Goal: Task Accomplishment & Management: Use online tool/utility

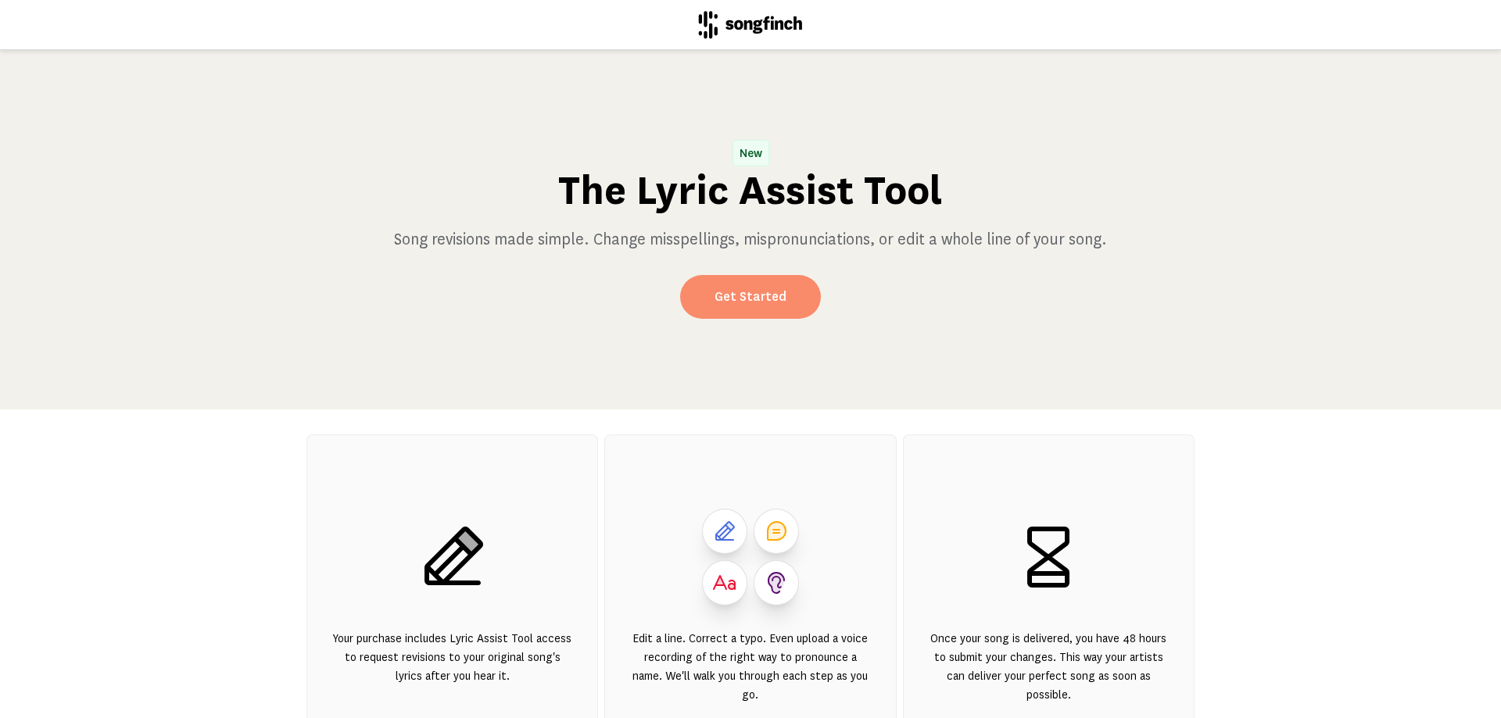
click at [748, 303] on link "Get Started" at bounding box center [750, 297] width 141 height 44
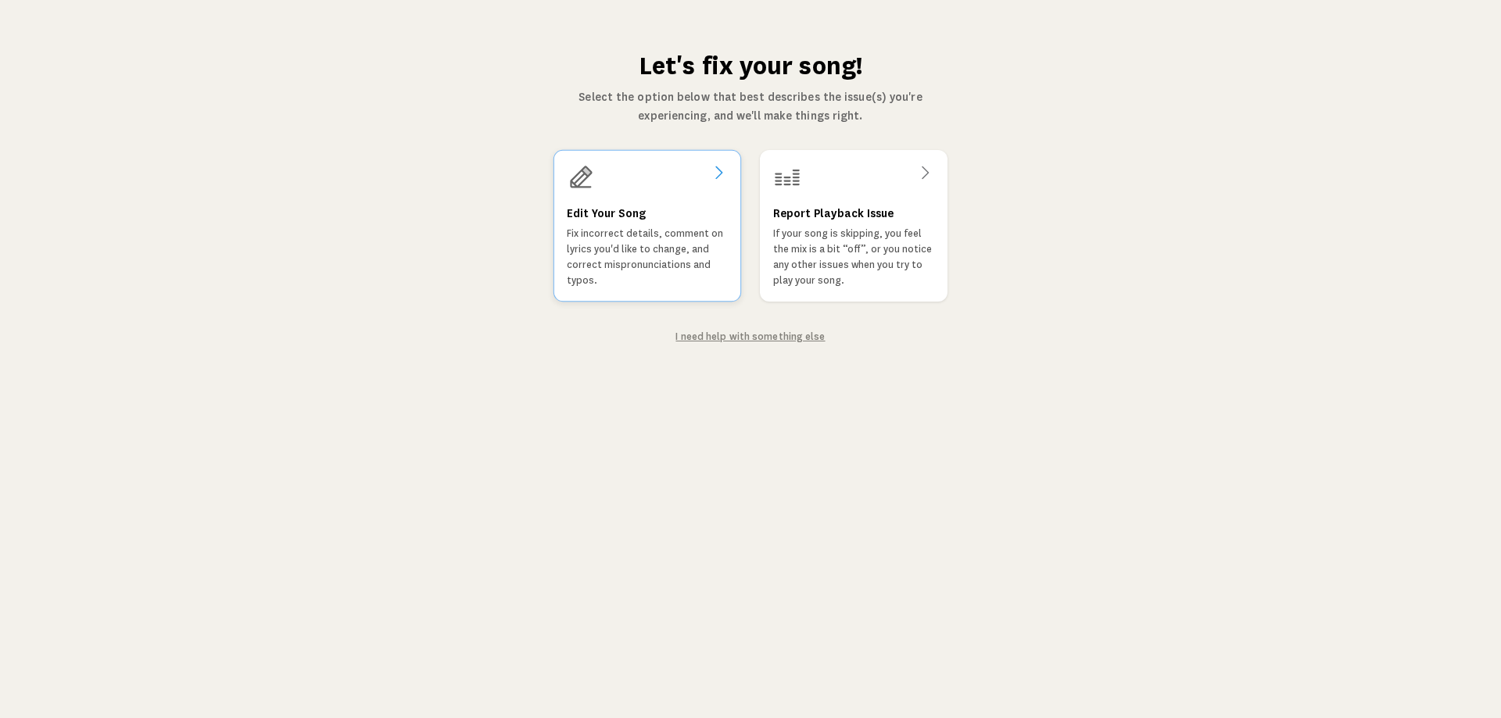
click at [684, 200] on div "Edit Your Song Fix incorrect details, comment on lyrics you'd like to change, a…" at bounding box center [647, 226] width 188 height 152
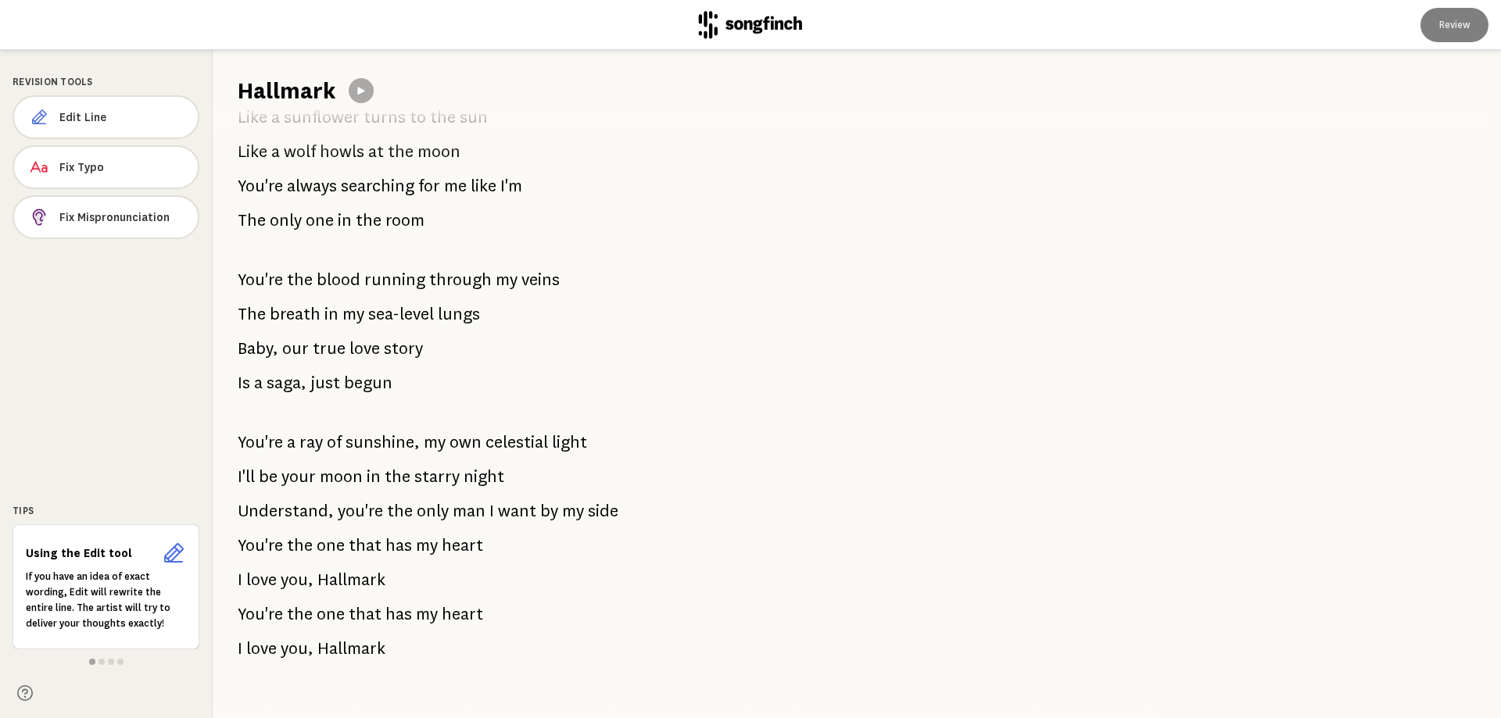
scroll to position [1123, 0]
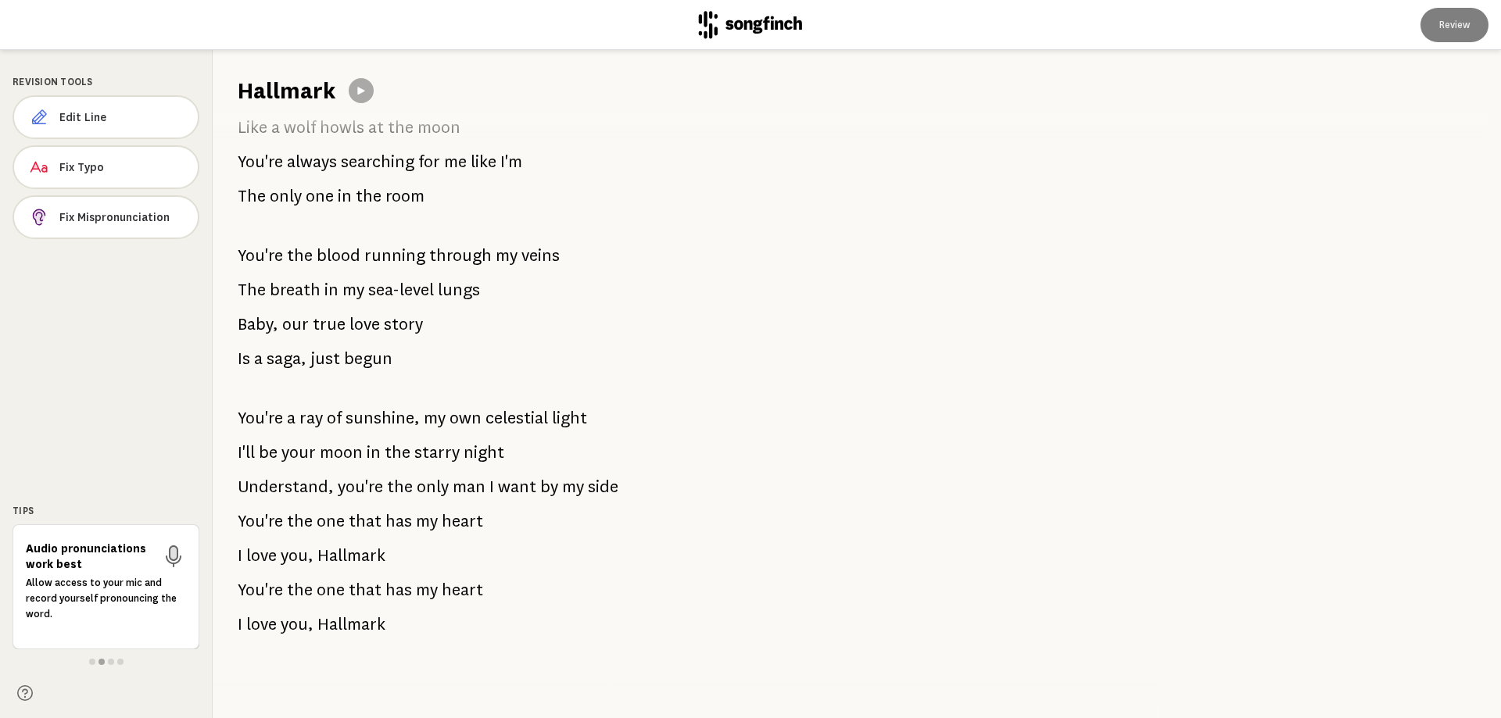
click at [363, 589] on span "that" at bounding box center [365, 589] width 33 height 31
click at [88, 125] on button "Edit Line" at bounding box center [106, 117] width 187 height 44
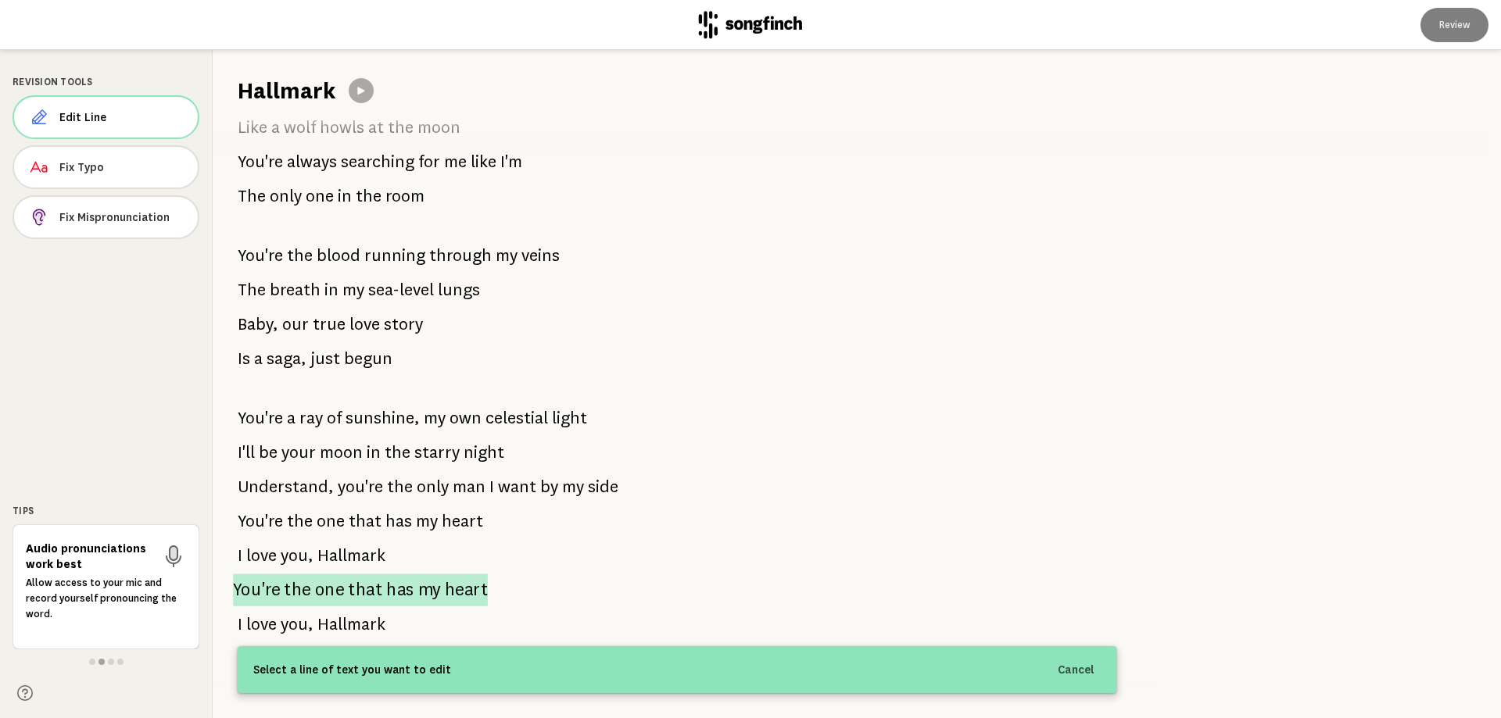
click at [335, 596] on span "one" at bounding box center [329, 590] width 29 height 33
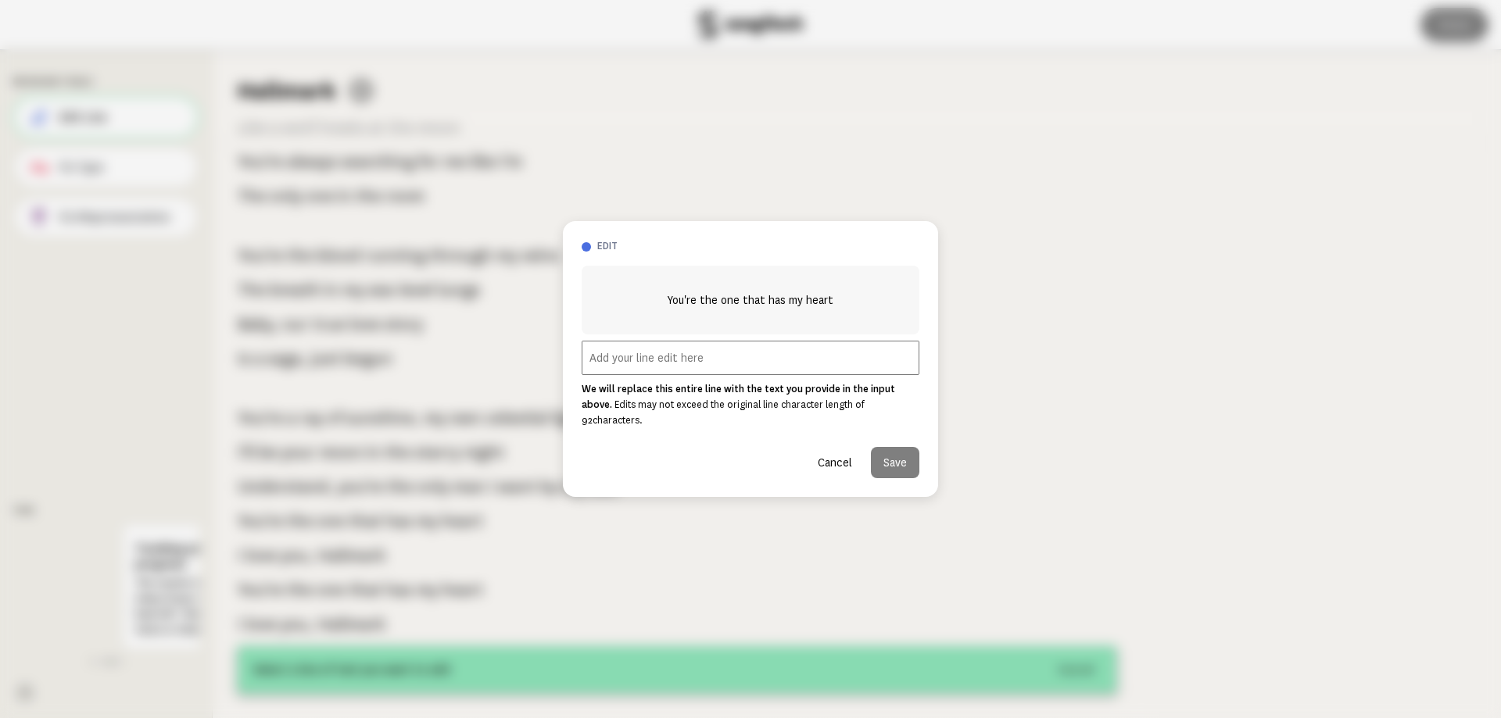
click at [733, 357] on input "text" at bounding box center [750, 358] width 338 height 34
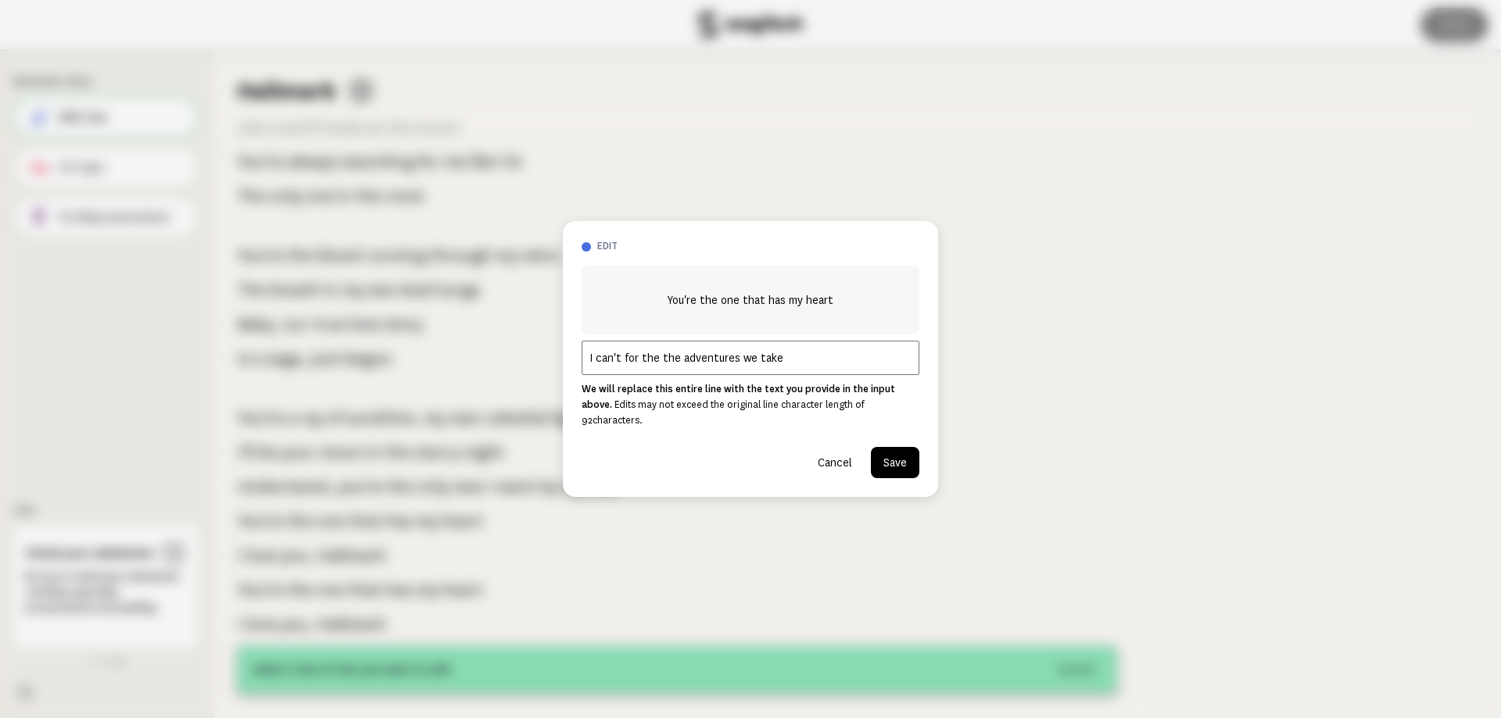
type input "I can't for the the adventures we take"
click at [894, 456] on button "Save" at bounding box center [895, 462] width 48 height 31
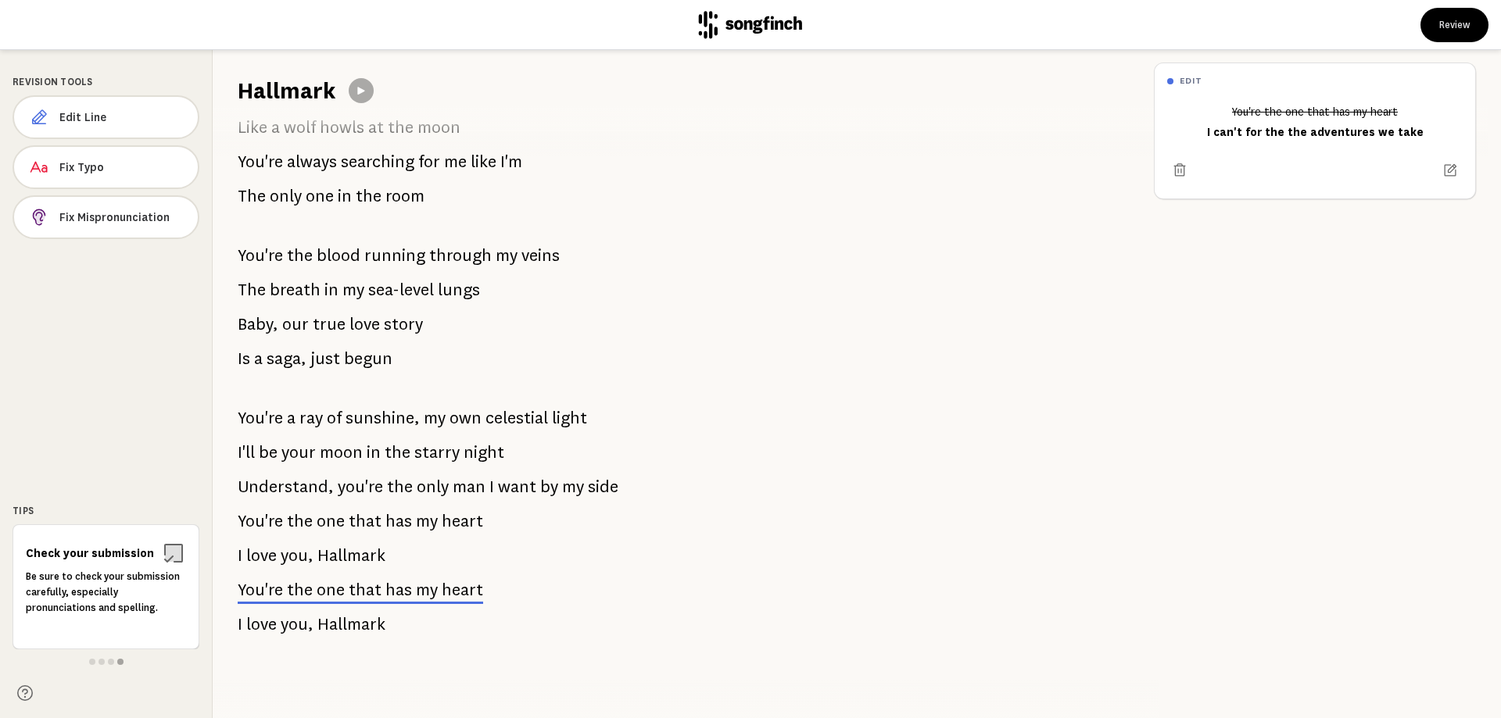
click at [364, 623] on span "Hallmark" at bounding box center [351, 624] width 68 height 31
click at [84, 108] on button "Edit Line" at bounding box center [106, 117] width 187 height 44
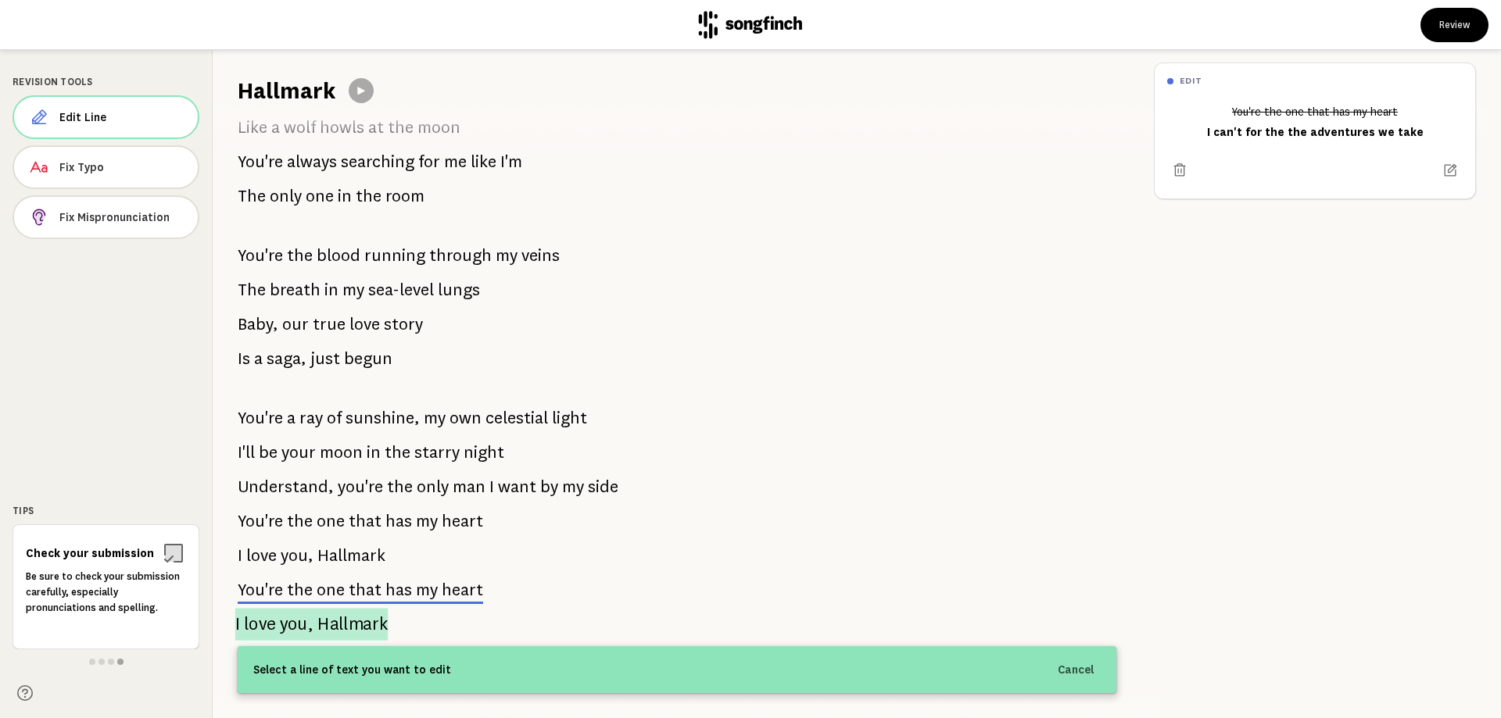
click at [346, 629] on span "Hallmark" at bounding box center [352, 624] width 70 height 32
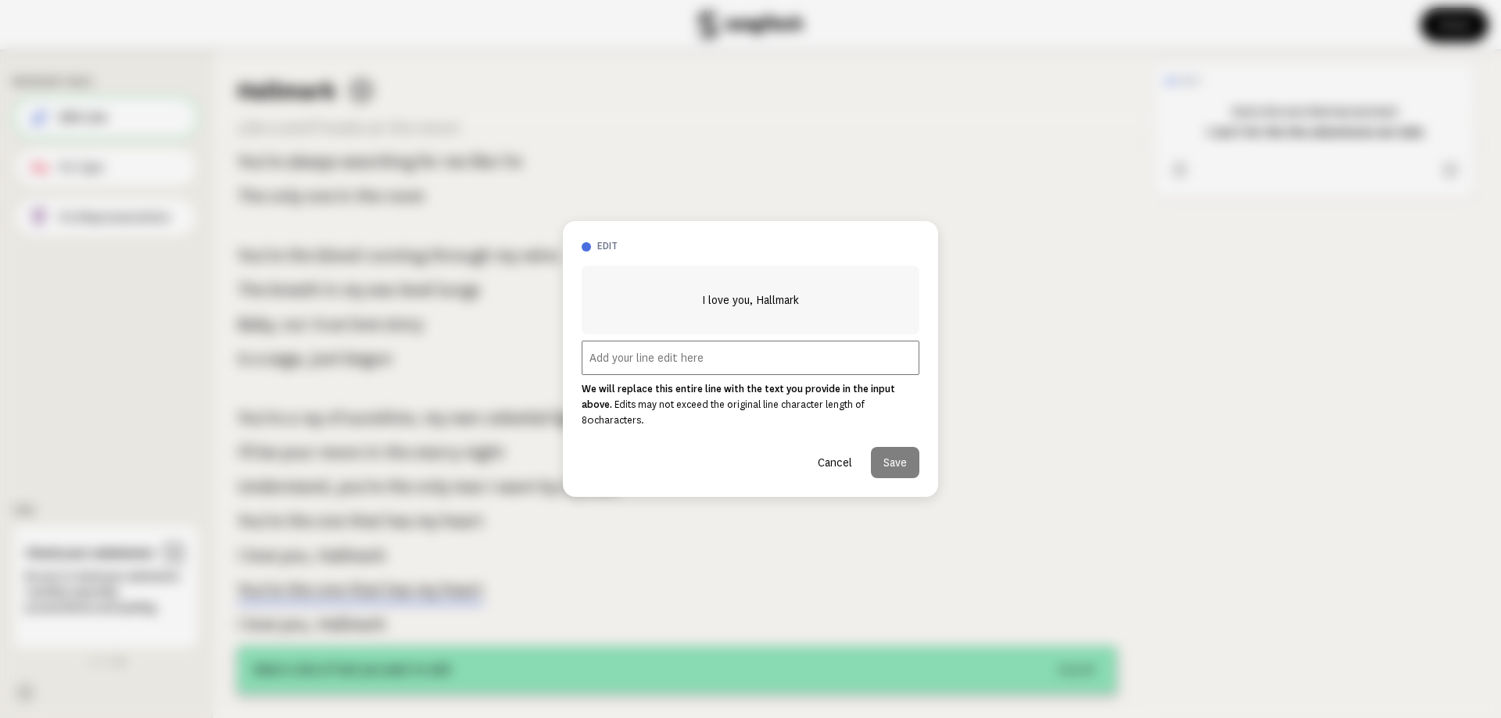
click at [660, 384] on div "I love you, Hallmark We will replace this entire line with the text you provide…" at bounding box center [750, 372] width 338 height 213
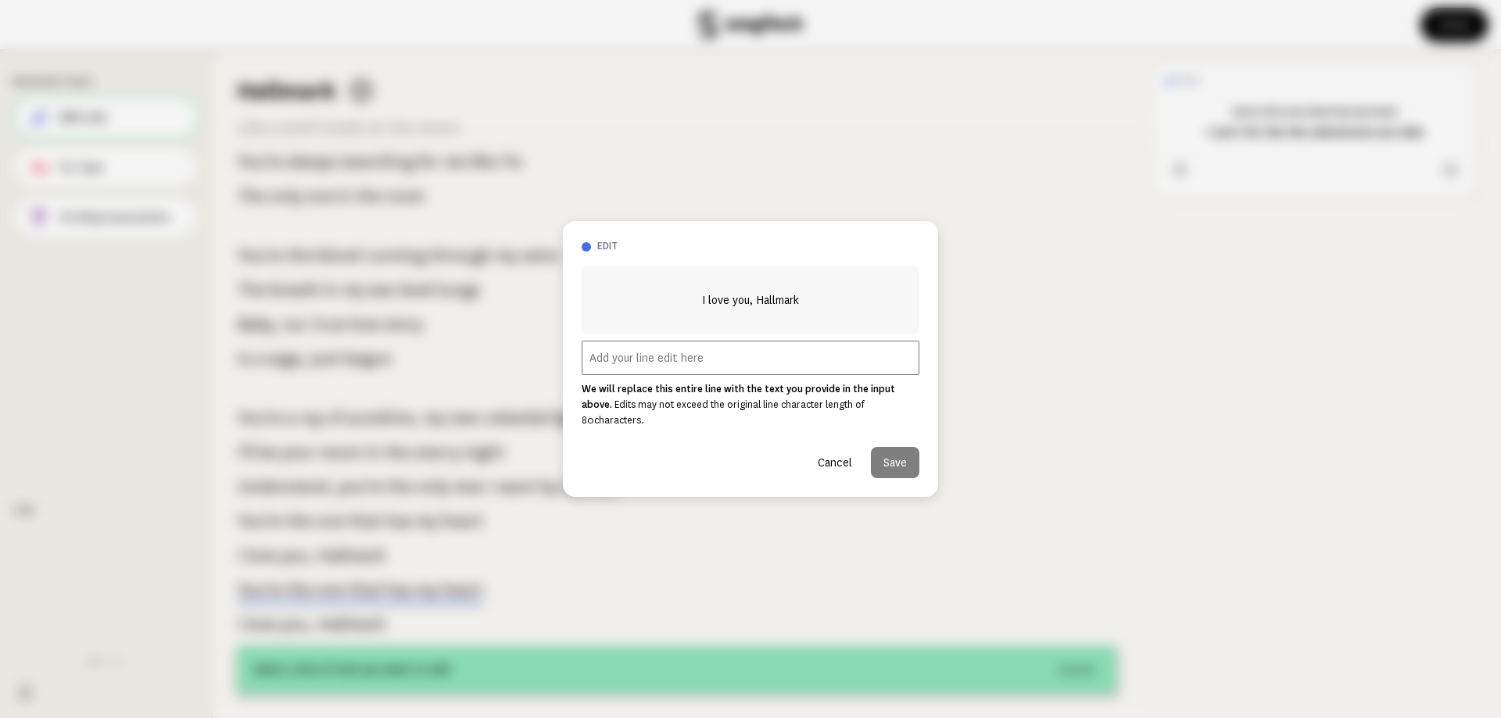
click at [653, 371] on input "text" at bounding box center [750, 358] width 338 height 34
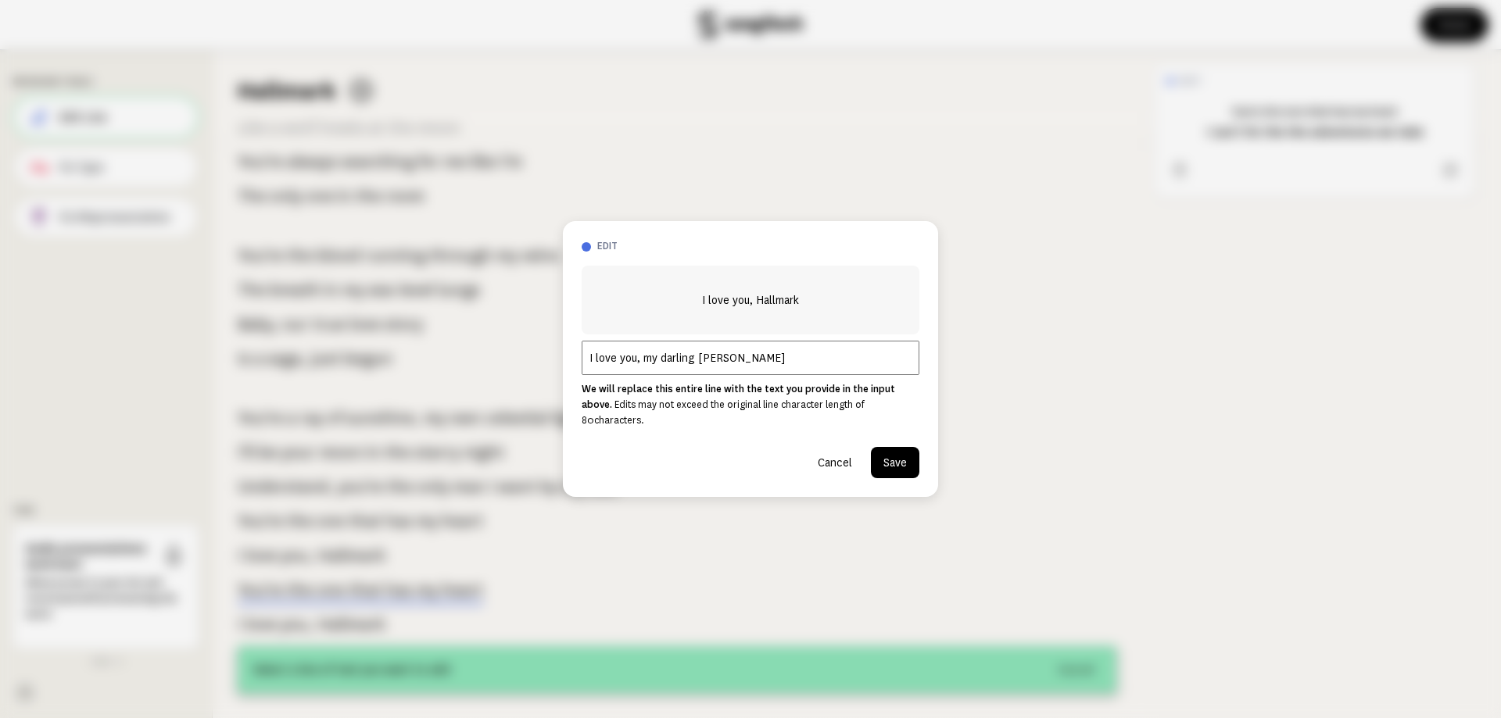
type input "I love you, my darling [PERSON_NAME]"
click at [907, 453] on button "Save" at bounding box center [895, 462] width 48 height 31
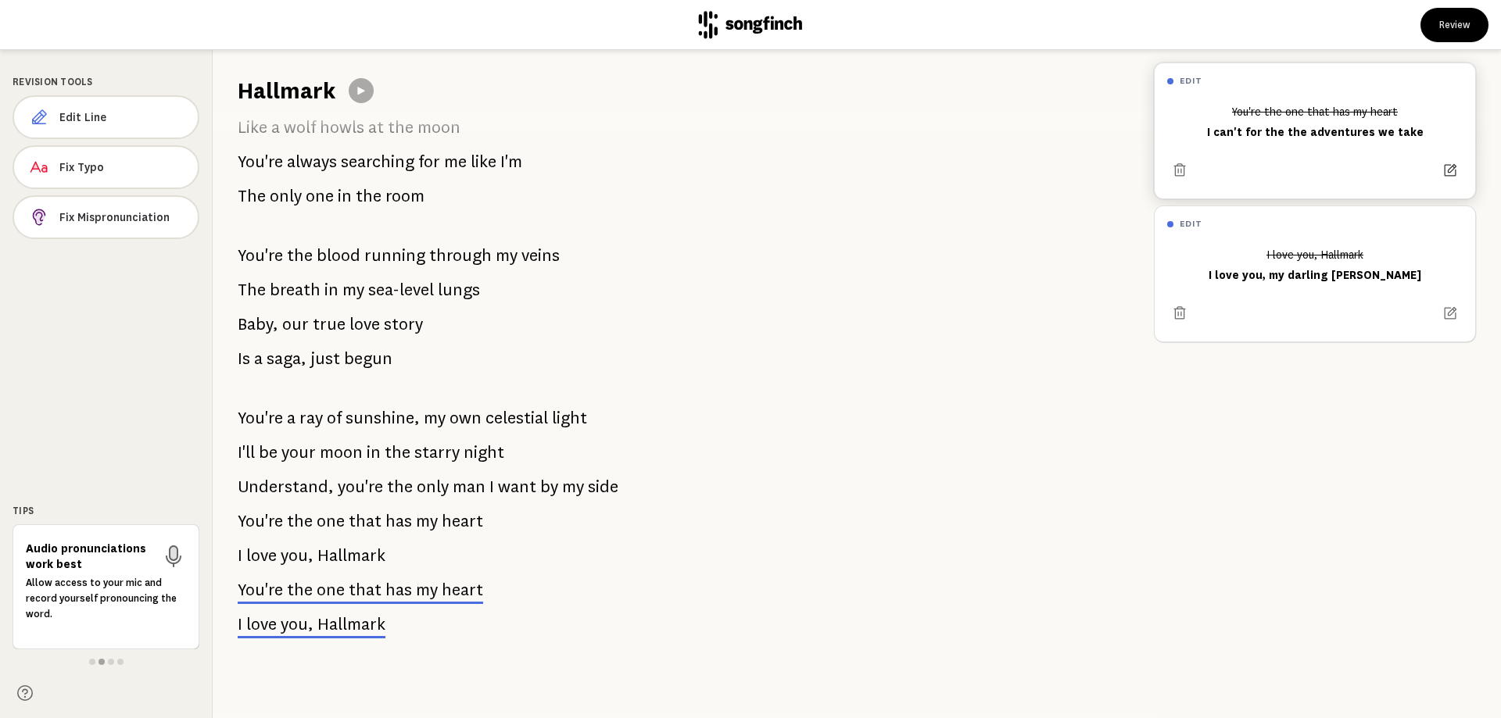
click at [1447, 163] on icon at bounding box center [1450, 171] width 16 height 16
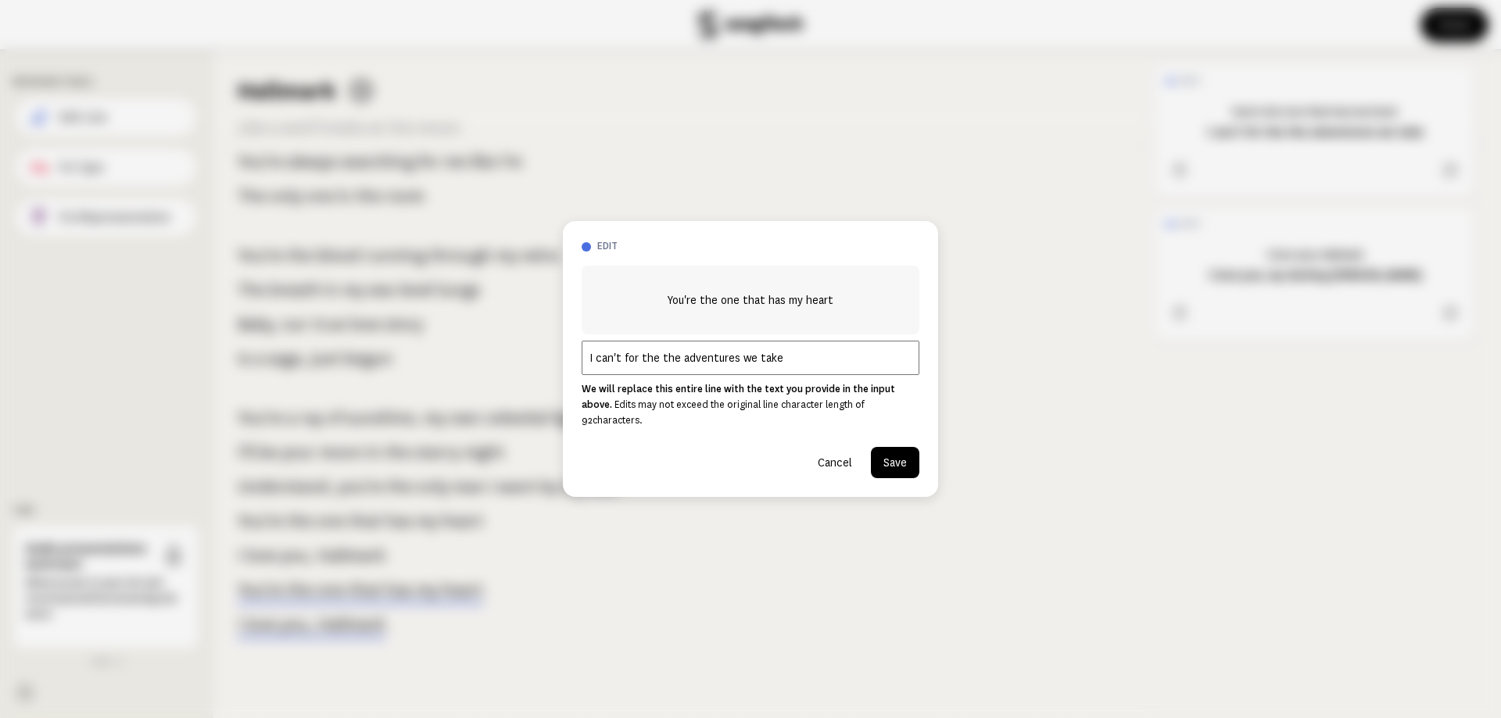
click at [735, 369] on input "I can't for the the adventures we take" at bounding box center [750, 358] width 338 height 34
type input "I can't for the the adventures that we take"
click at [911, 450] on button "Save" at bounding box center [895, 462] width 48 height 31
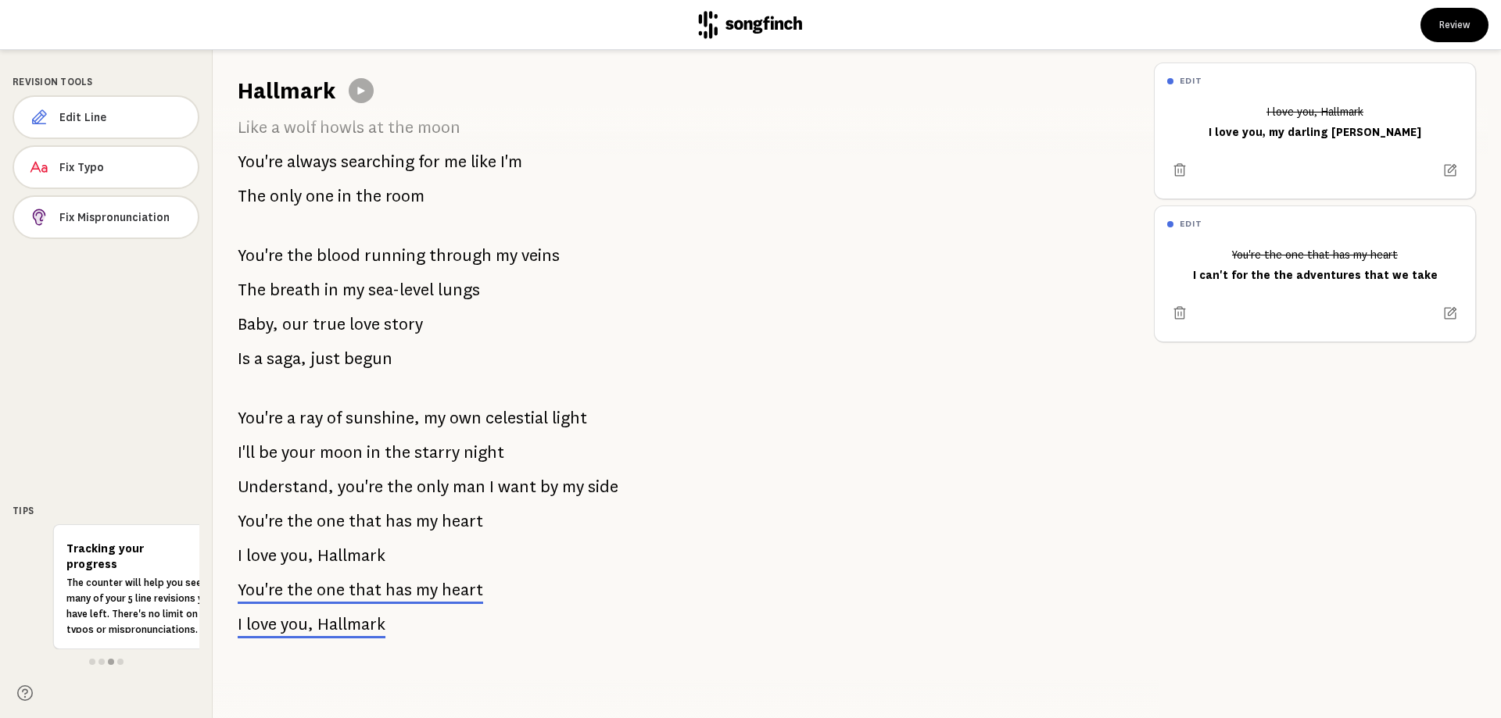
click at [381, 589] on p "You're the one that has my heart" at bounding box center [360, 589] width 245 height 31
drag, startPoint x: 1319, startPoint y: 139, endPoint x: 1316, endPoint y: 311, distance: 172.0
click at [1316, 145] on div "I love you, [PERSON_NAME] I love you, my darling [PERSON_NAME]" at bounding box center [1314, 121] width 295 height 47
drag, startPoint x: 1276, startPoint y: 320, endPoint x: 1267, endPoint y: 300, distance: 21.7
click at [1270, 302] on div at bounding box center [1314, 313] width 295 height 25
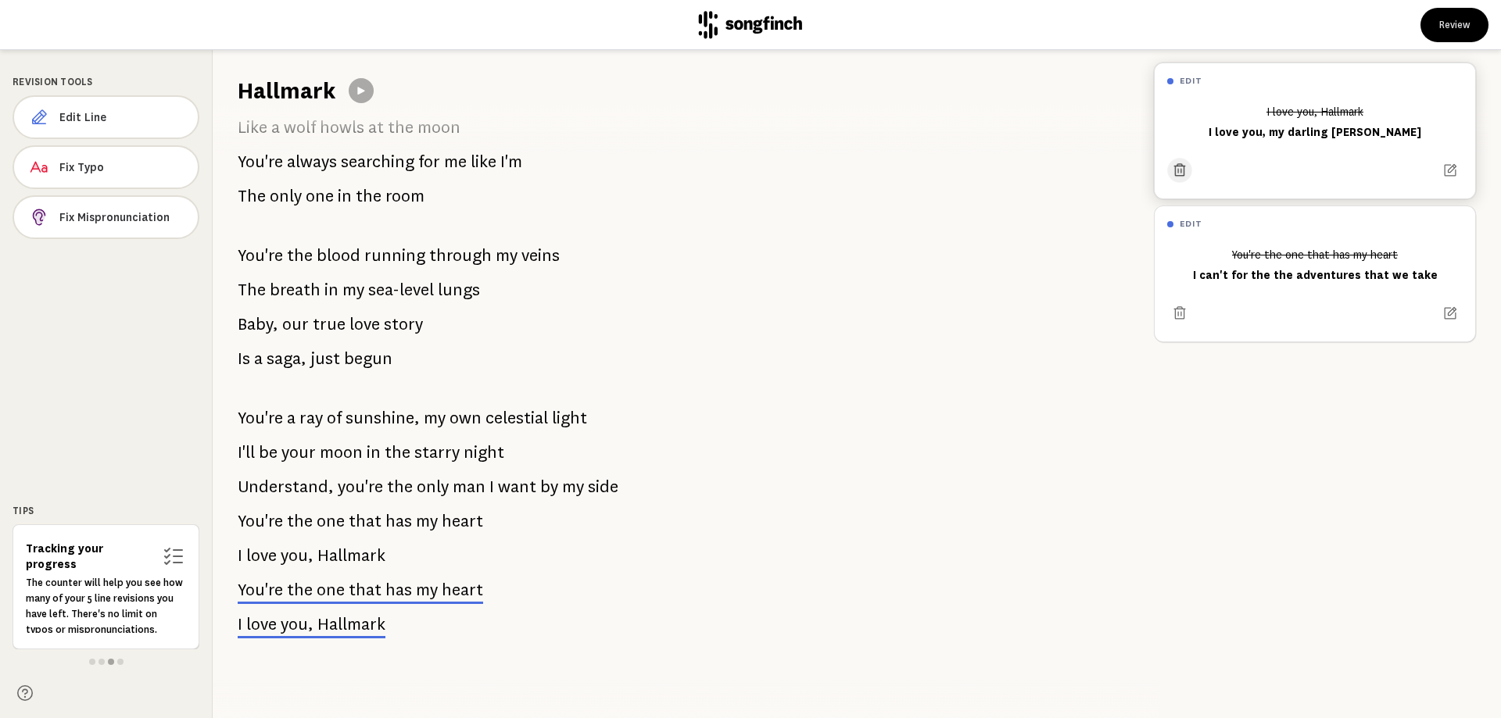
click at [1175, 170] on icon at bounding box center [1180, 169] width 12 height 13
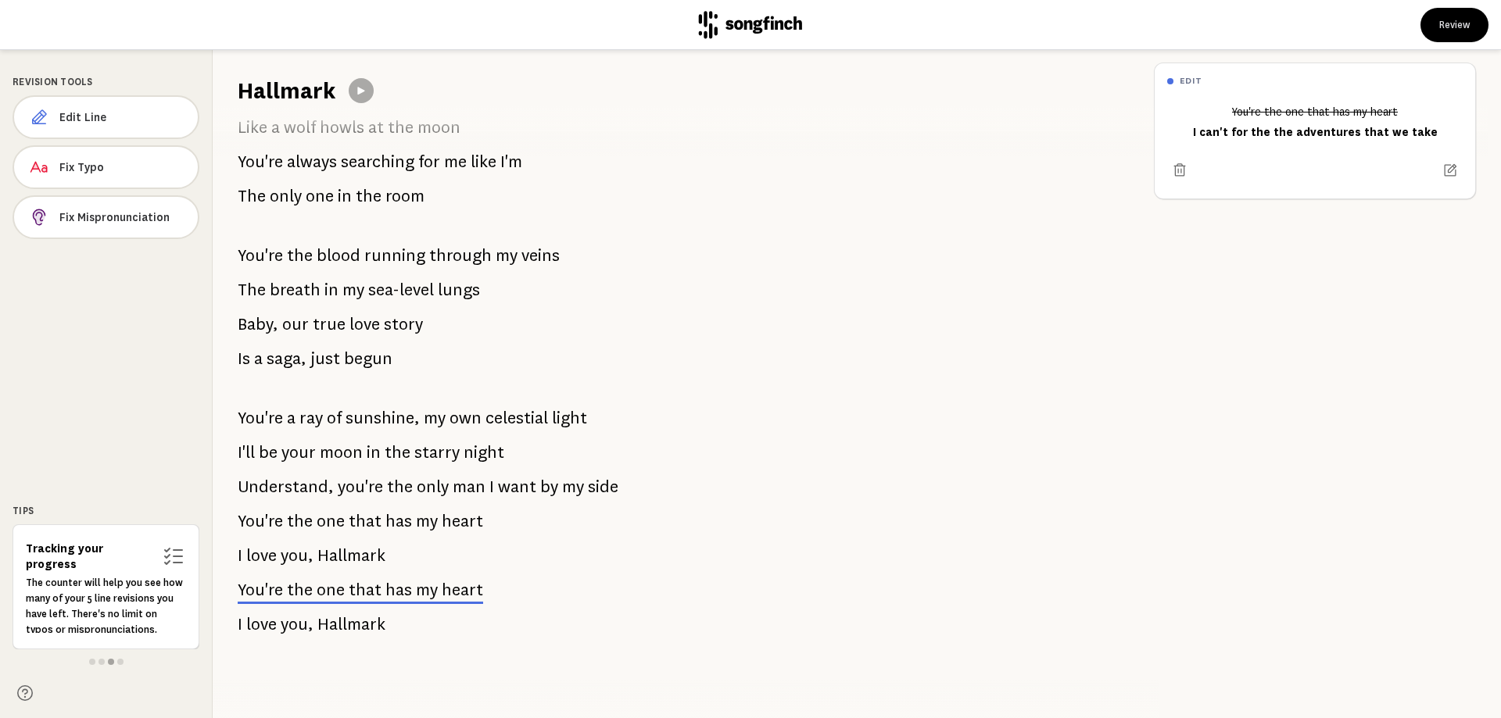
click at [371, 625] on span "Hallmark" at bounding box center [351, 624] width 68 height 31
click at [112, 107] on button "Edit Line" at bounding box center [106, 117] width 187 height 44
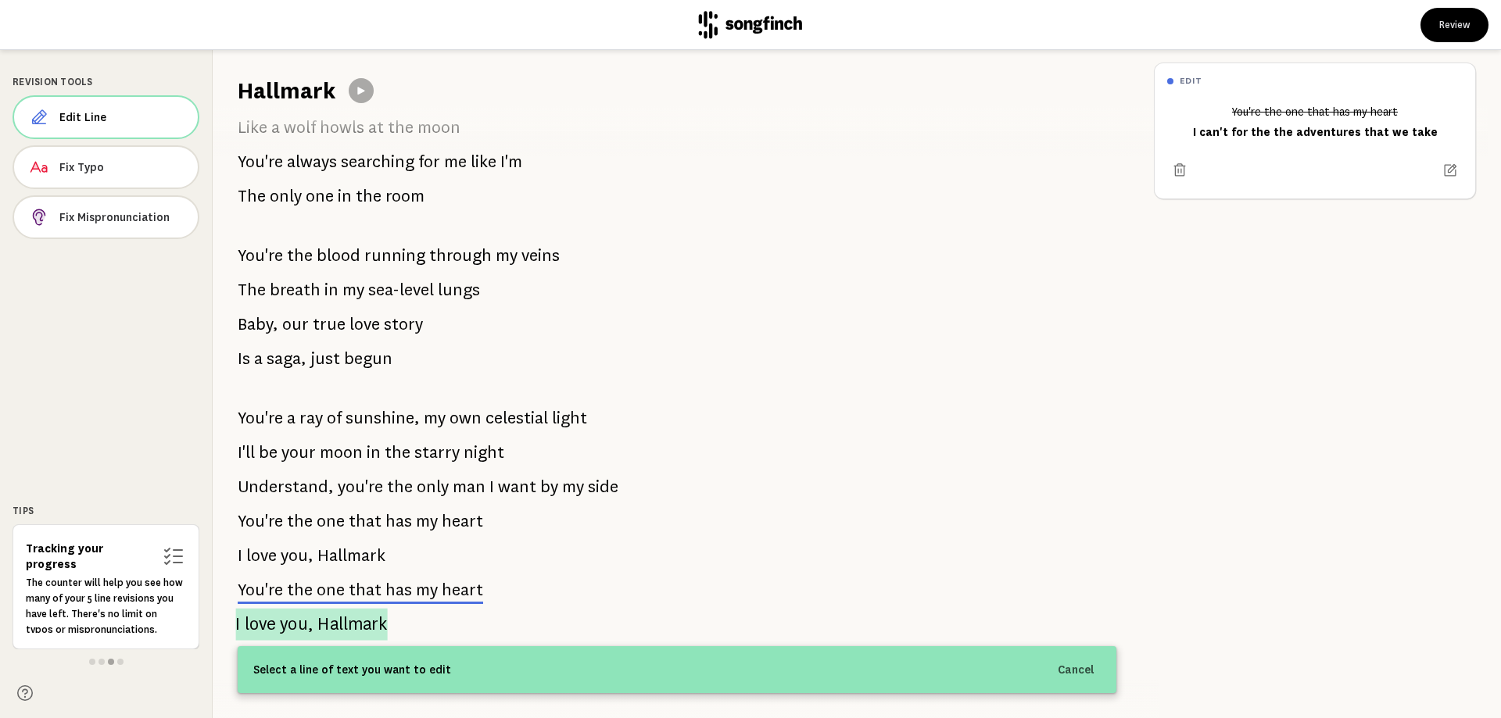
click at [304, 618] on span "you," at bounding box center [297, 624] width 34 height 32
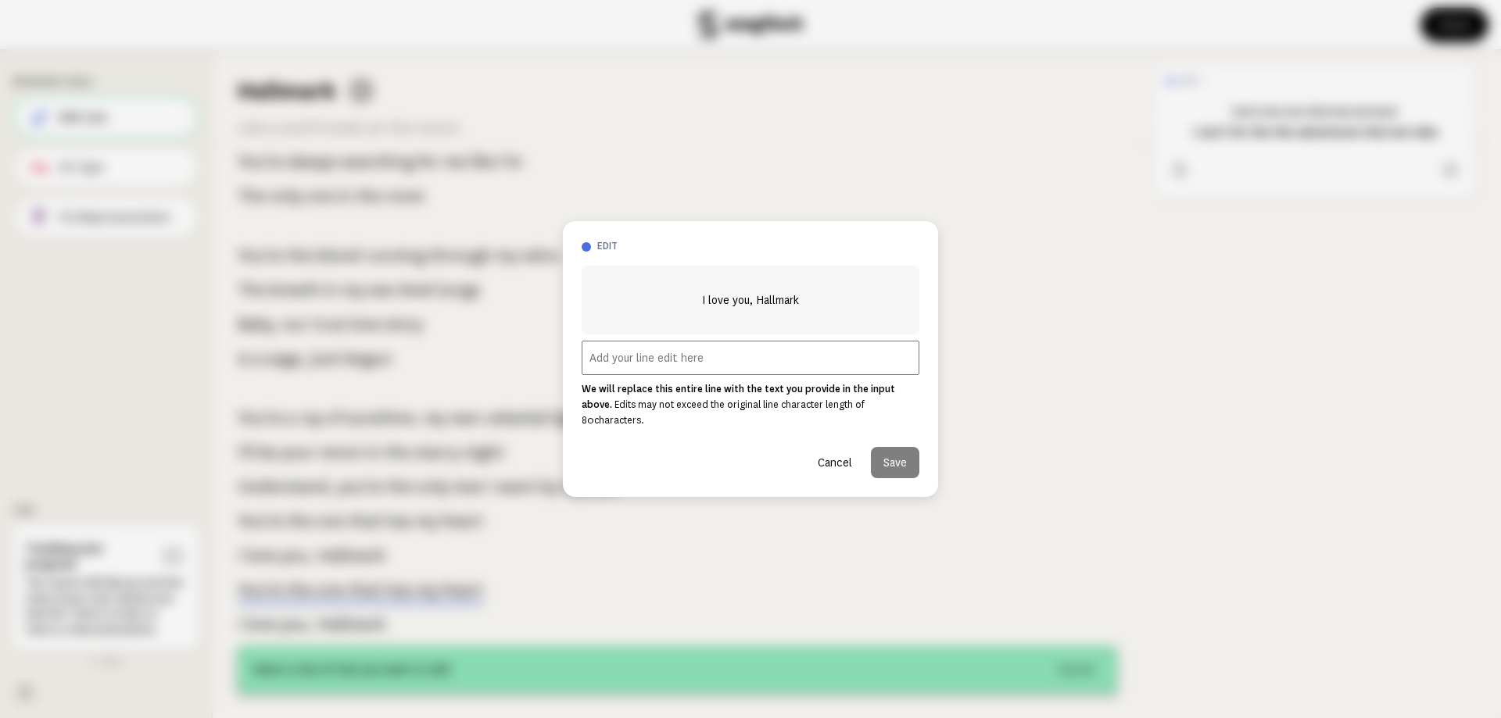
click at [752, 373] on input "text" at bounding box center [750, 358] width 338 height 34
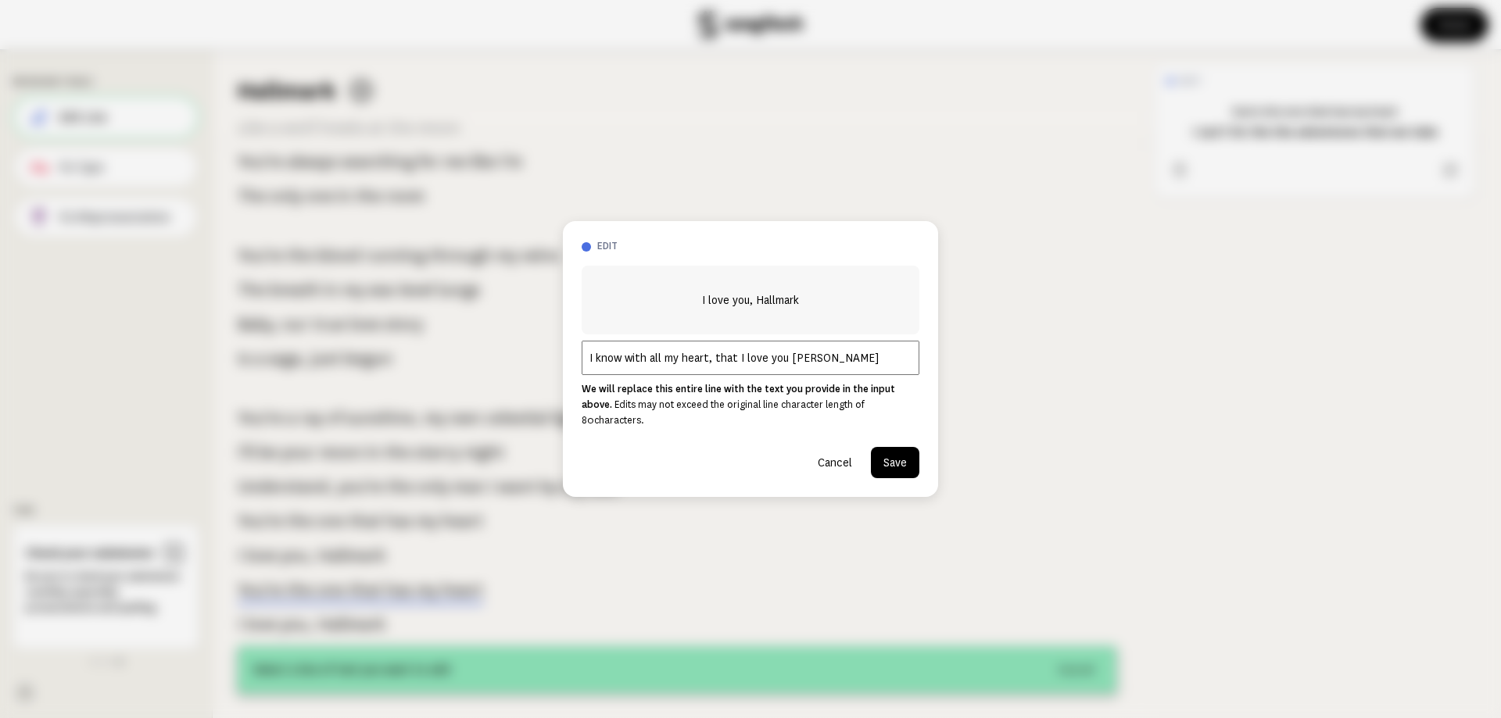
type input "I know with all my heart, that I love you [PERSON_NAME]"
click at [894, 464] on button "Save" at bounding box center [895, 462] width 48 height 31
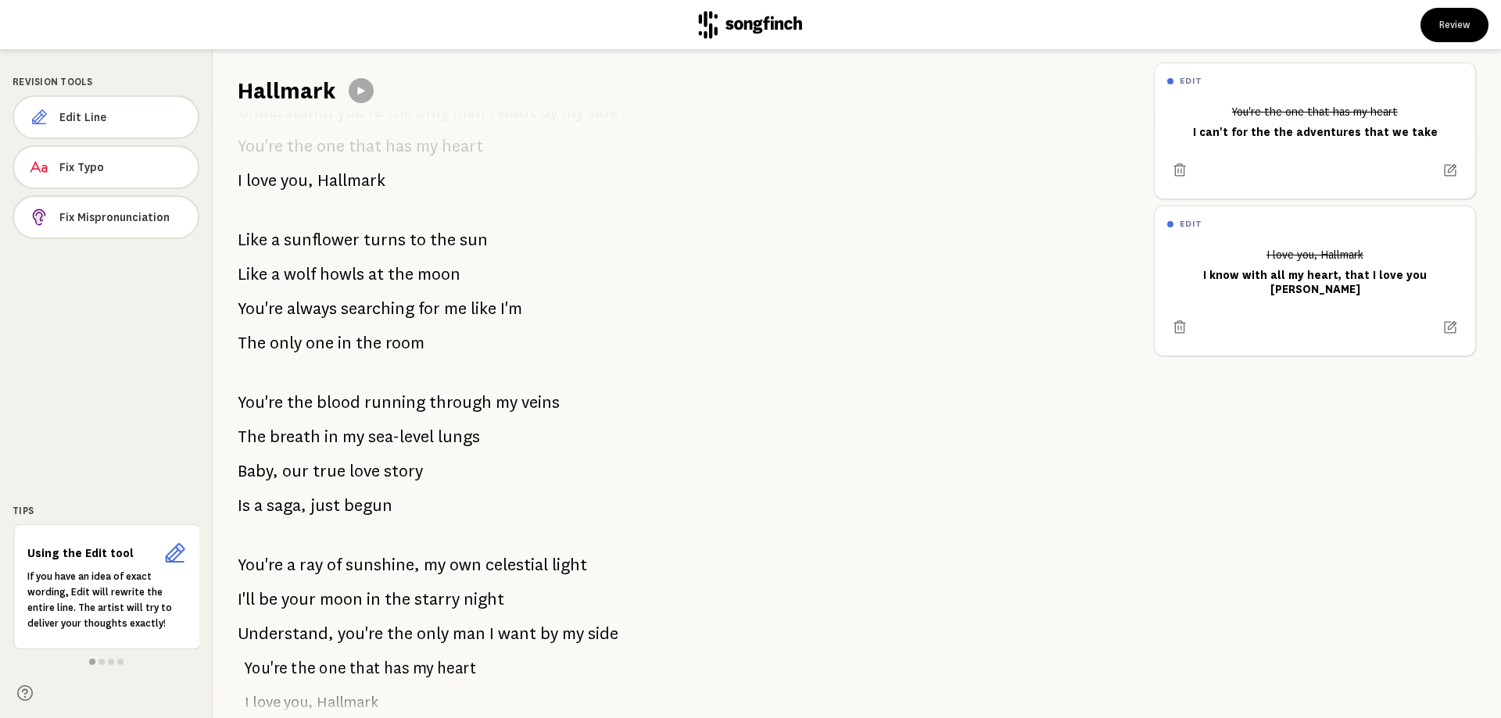
scroll to position [1048, 0]
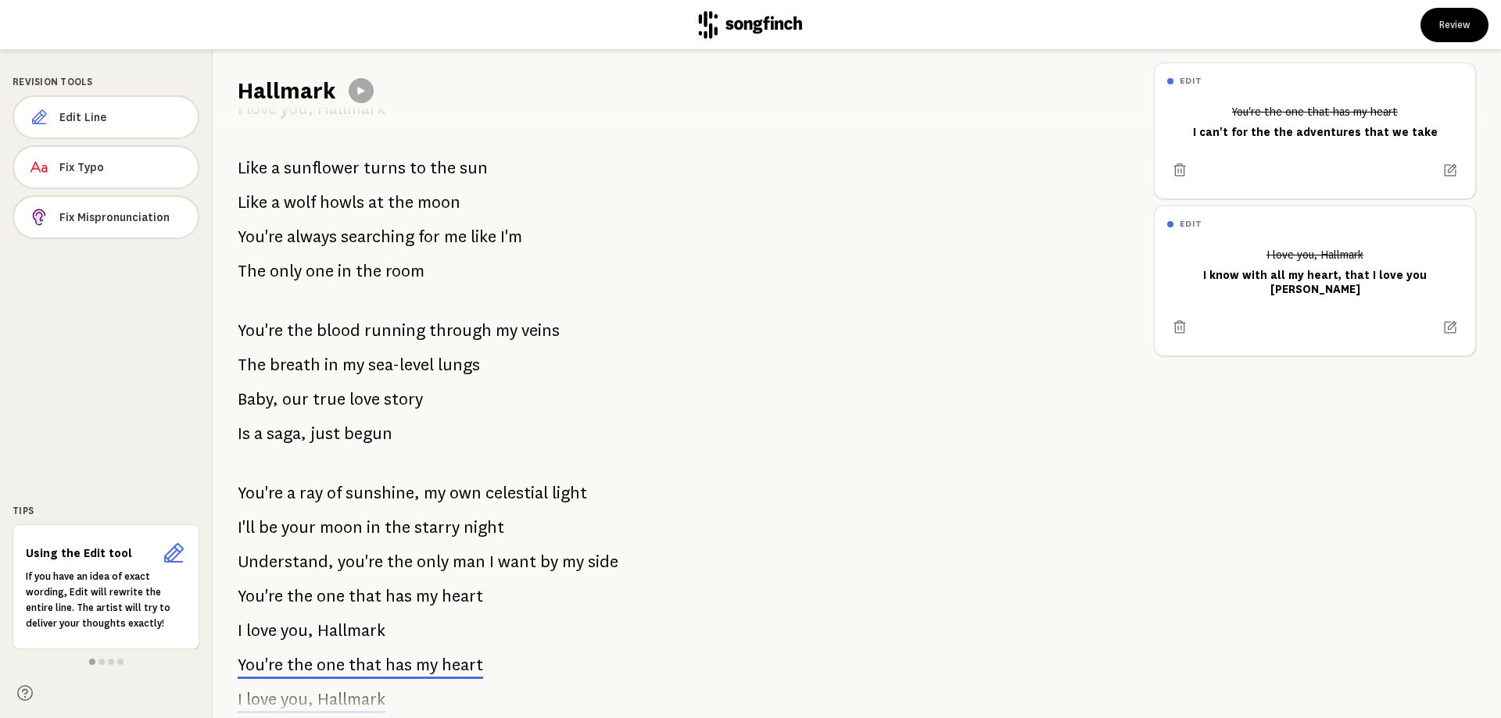
click at [439, 523] on span "starry" at bounding box center [436, 527] width 45 height 31
click at [415, 527] on span "starry" at bounding box center [436, 527] width 45 height 31
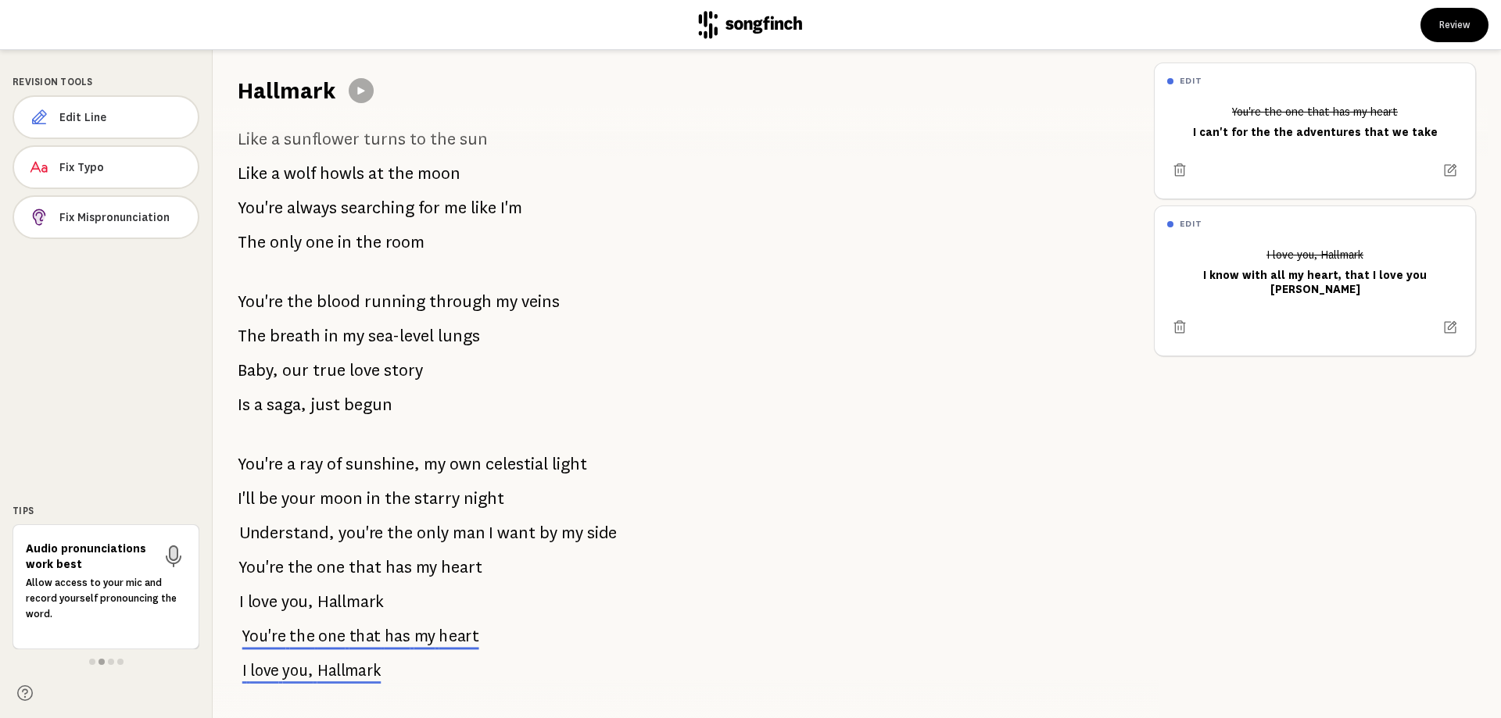
scroll to position [1123, 0]
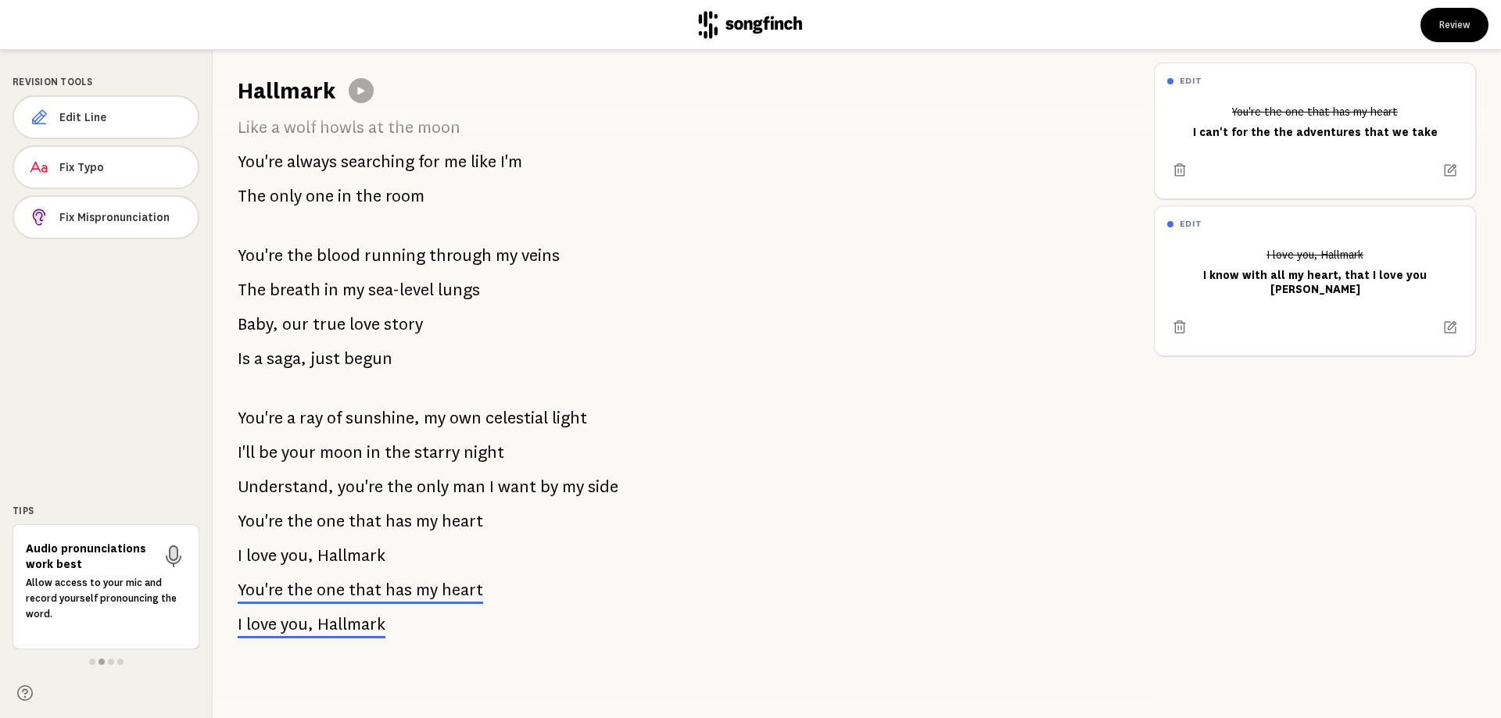
click at [442, 446] on span "starry" at bounding box center [436, 452] width 45 height 31
click at [92, 120] on span "Edit Line" at bounding box center [122, 117] width 126 height 16
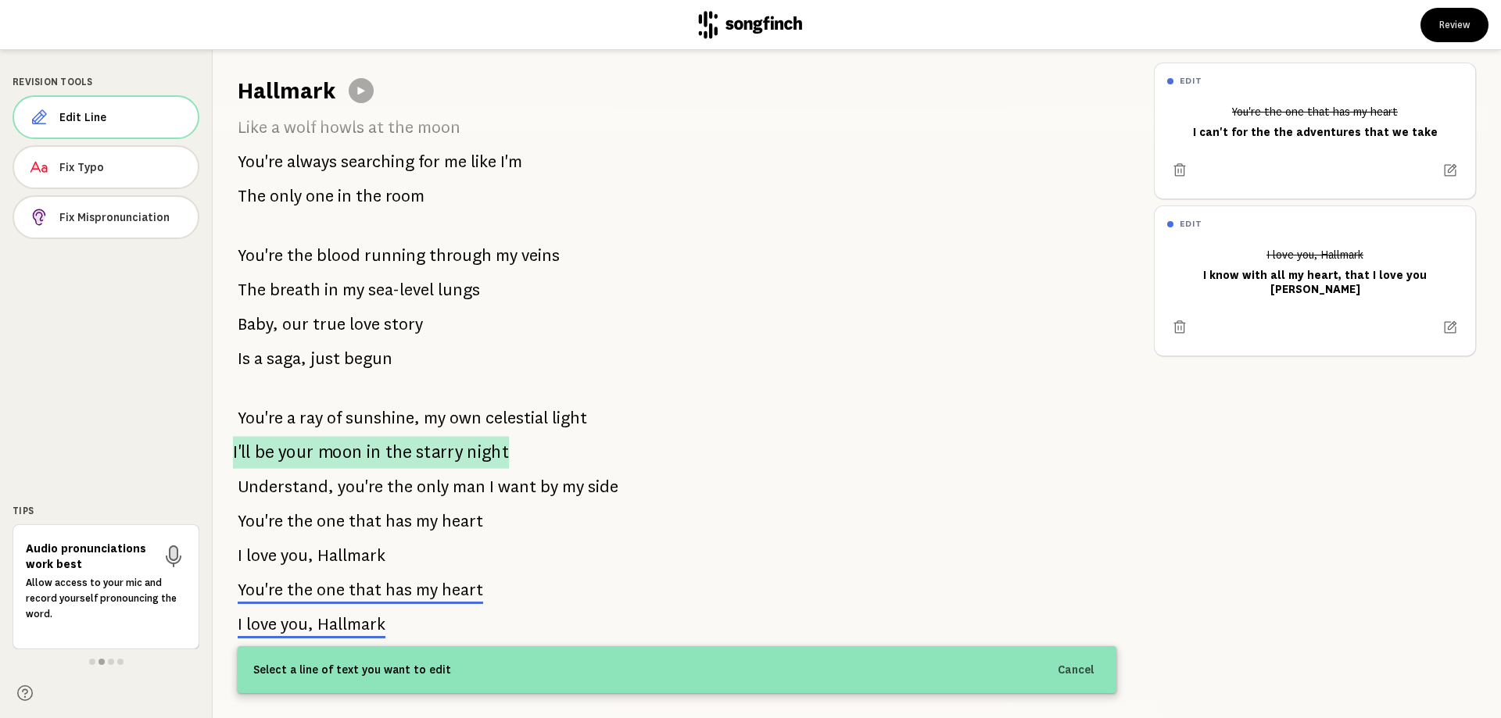
click at [435, 453] on span "starry" at bounding box center [439, 452] width 47 height 32
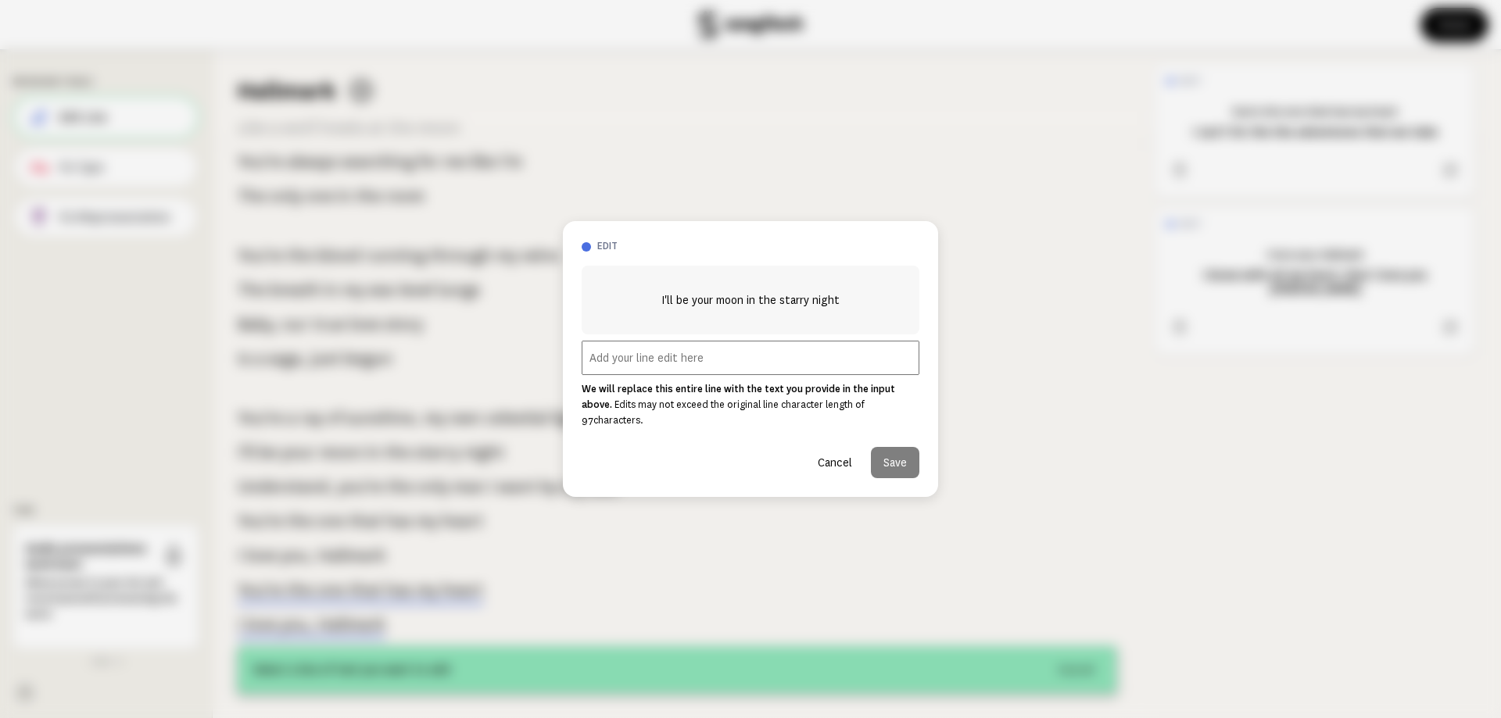
click at [756, 362] on input "text" at bounding box center [750, 358] width 338 height 34
type input "I'll be the moon in your starry [US_STATE] night"
click at [898, 460] on button "Save" at bounding box center [895, 462] width 48 height 31
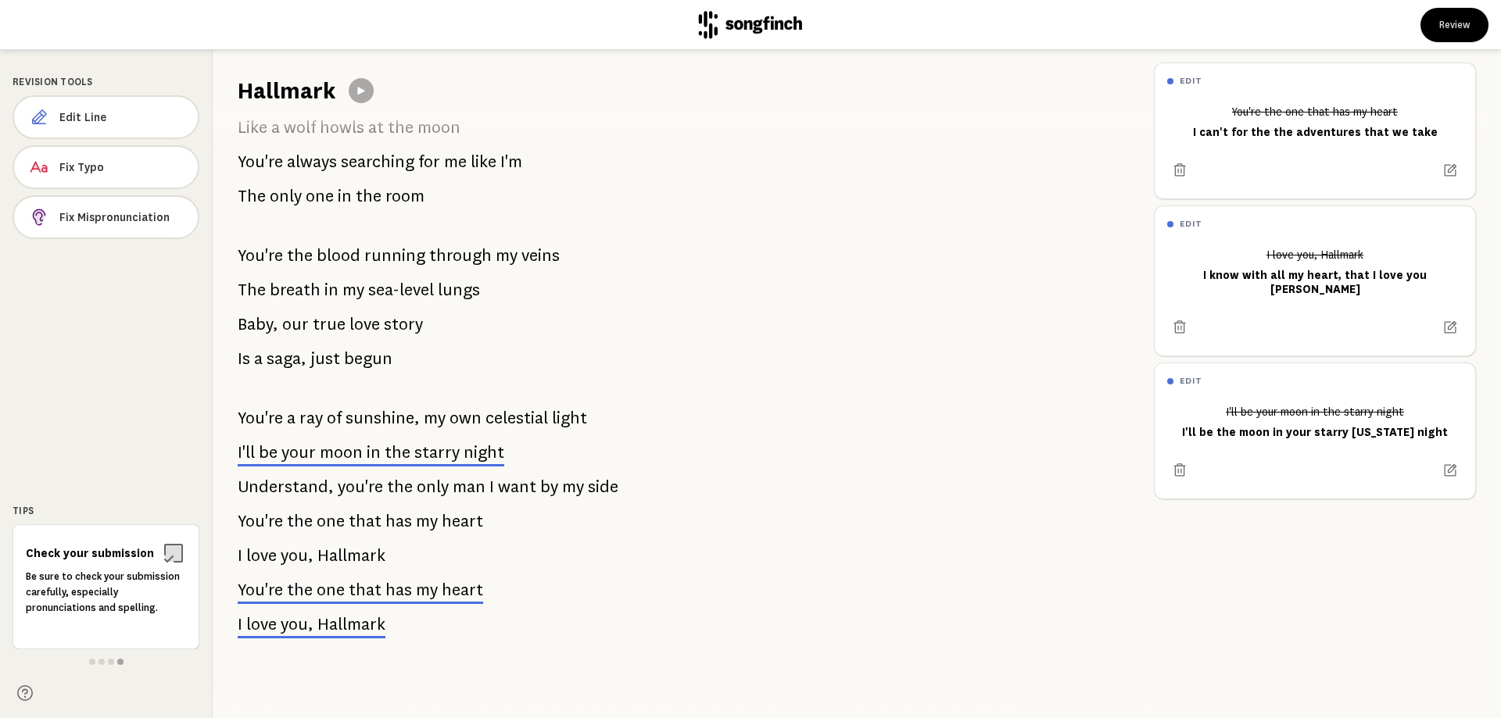
click at [332, 627] on span "Hallmark" at bounding box center [351, 624] width 68 height 19
click at [1442, 10] on button "Review" at bounding box center [1454, 25] width 68 height 34
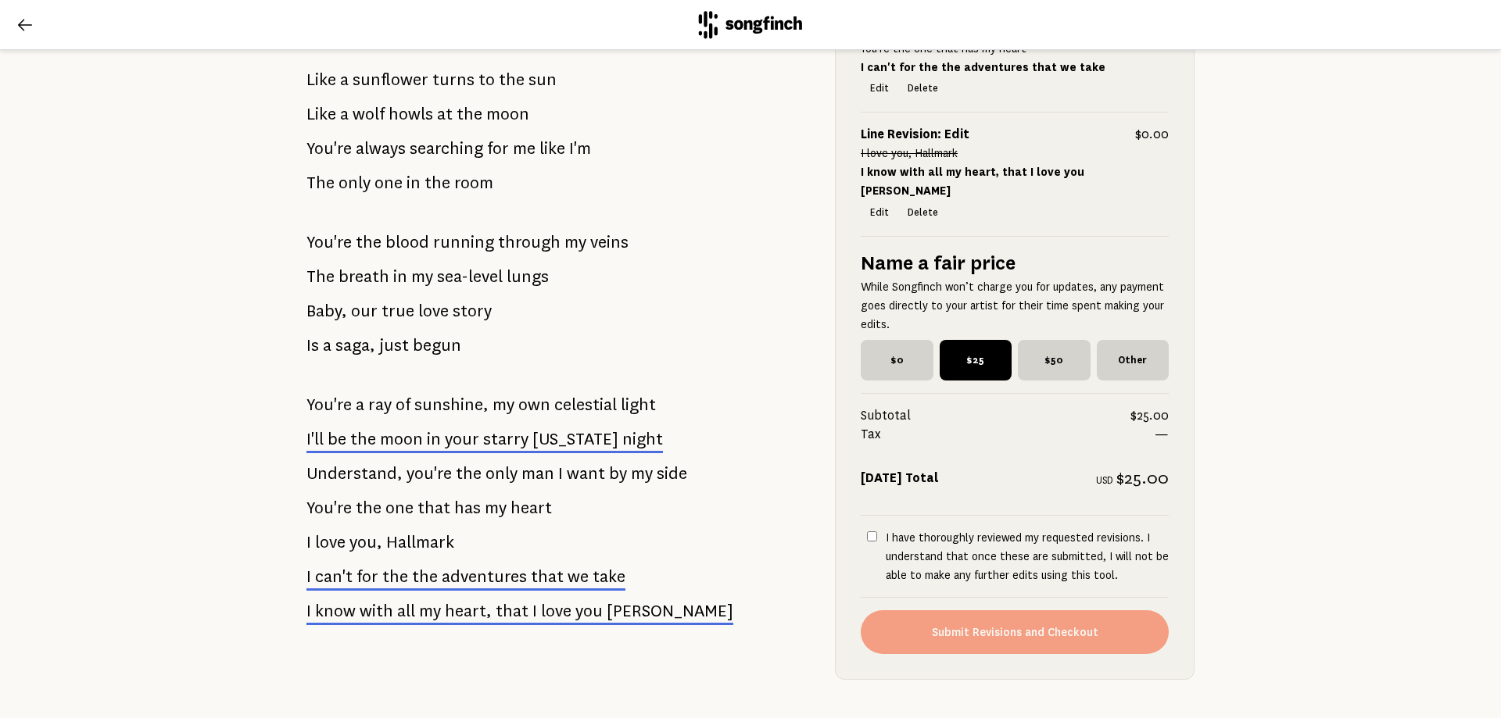
scroll to position [1329, 0]
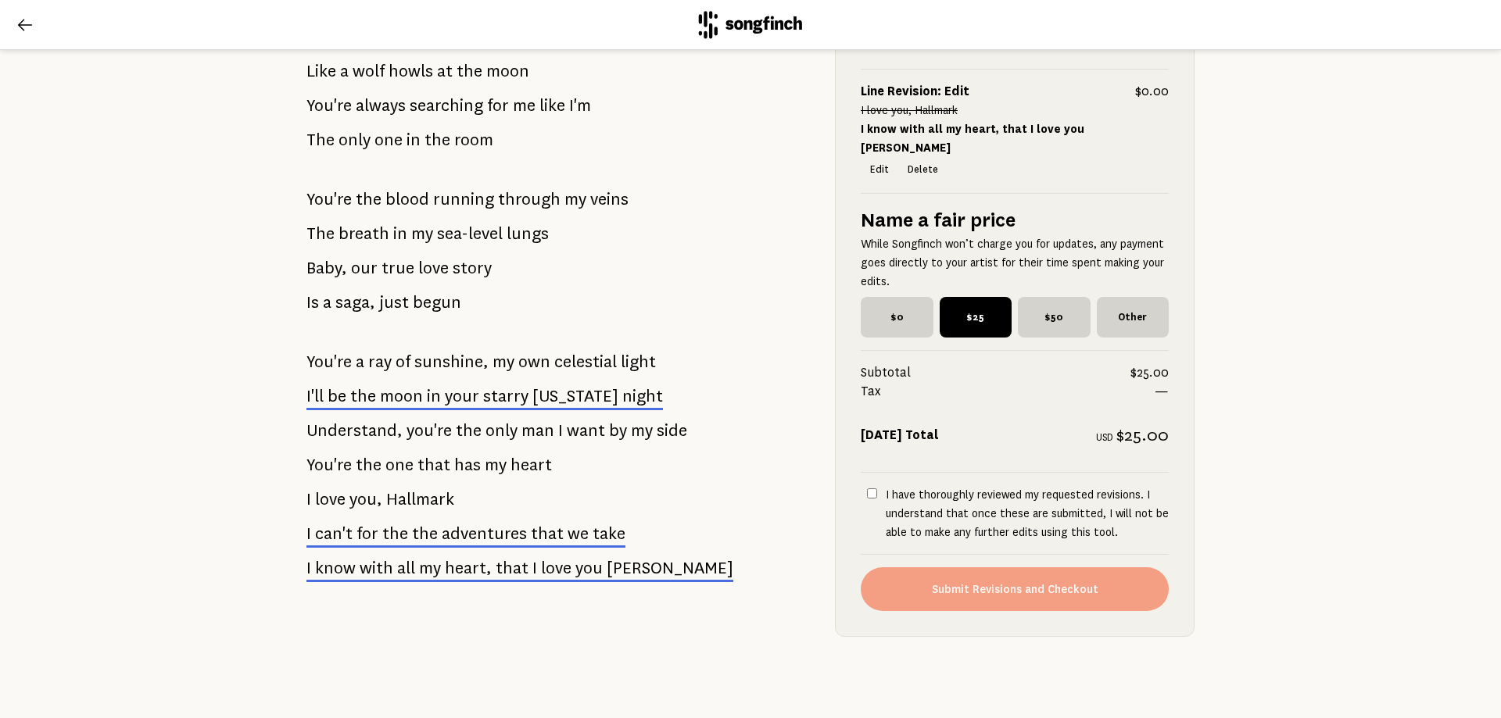
click at [486, 399] on span "starry" at bounding box center [505, 396] width 45 height 19
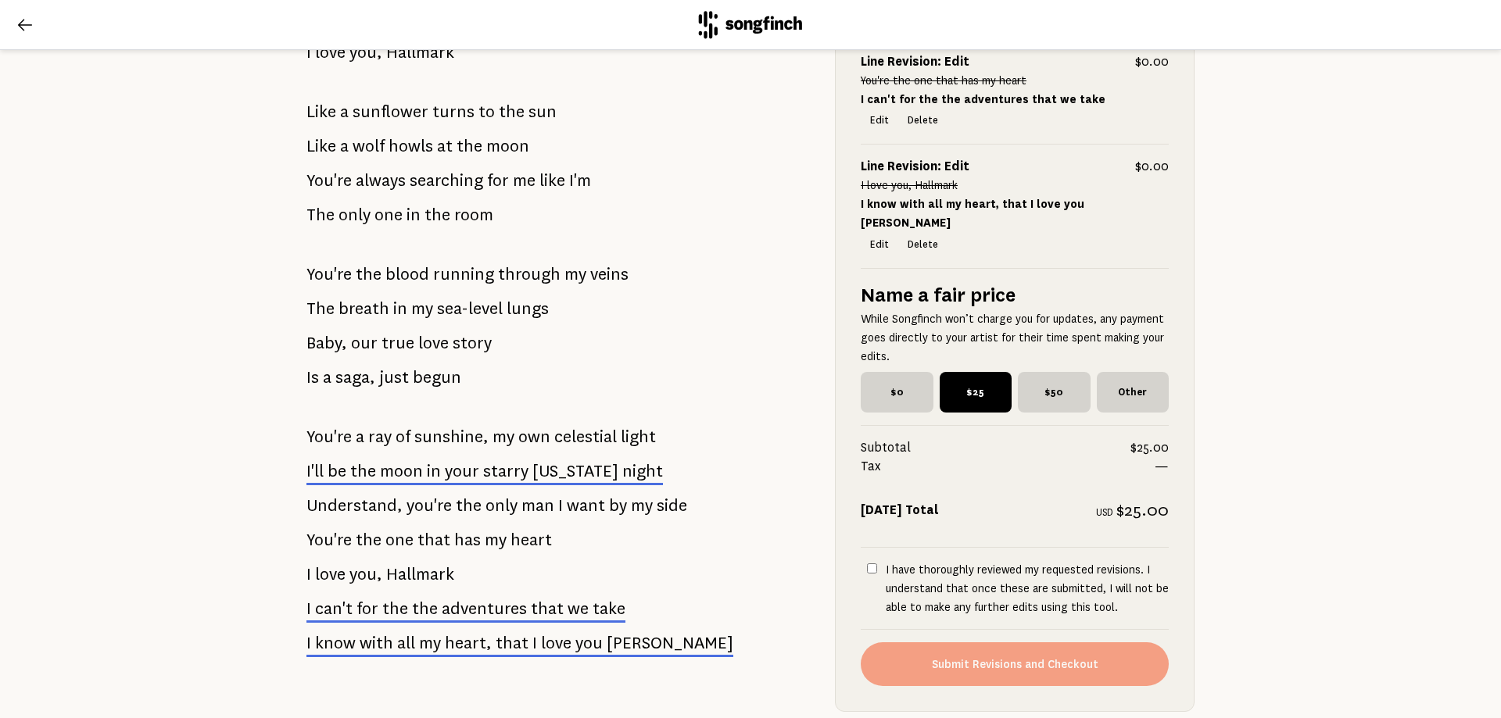
click at [870, 568] on input "I have thoroughly reviewed my requested revisions. I understand that once these…" at bounding box center [872, 569] width 10 height 10
checkbox input "true"
